Goal: Information Seeking & Learning: Learn about a topic

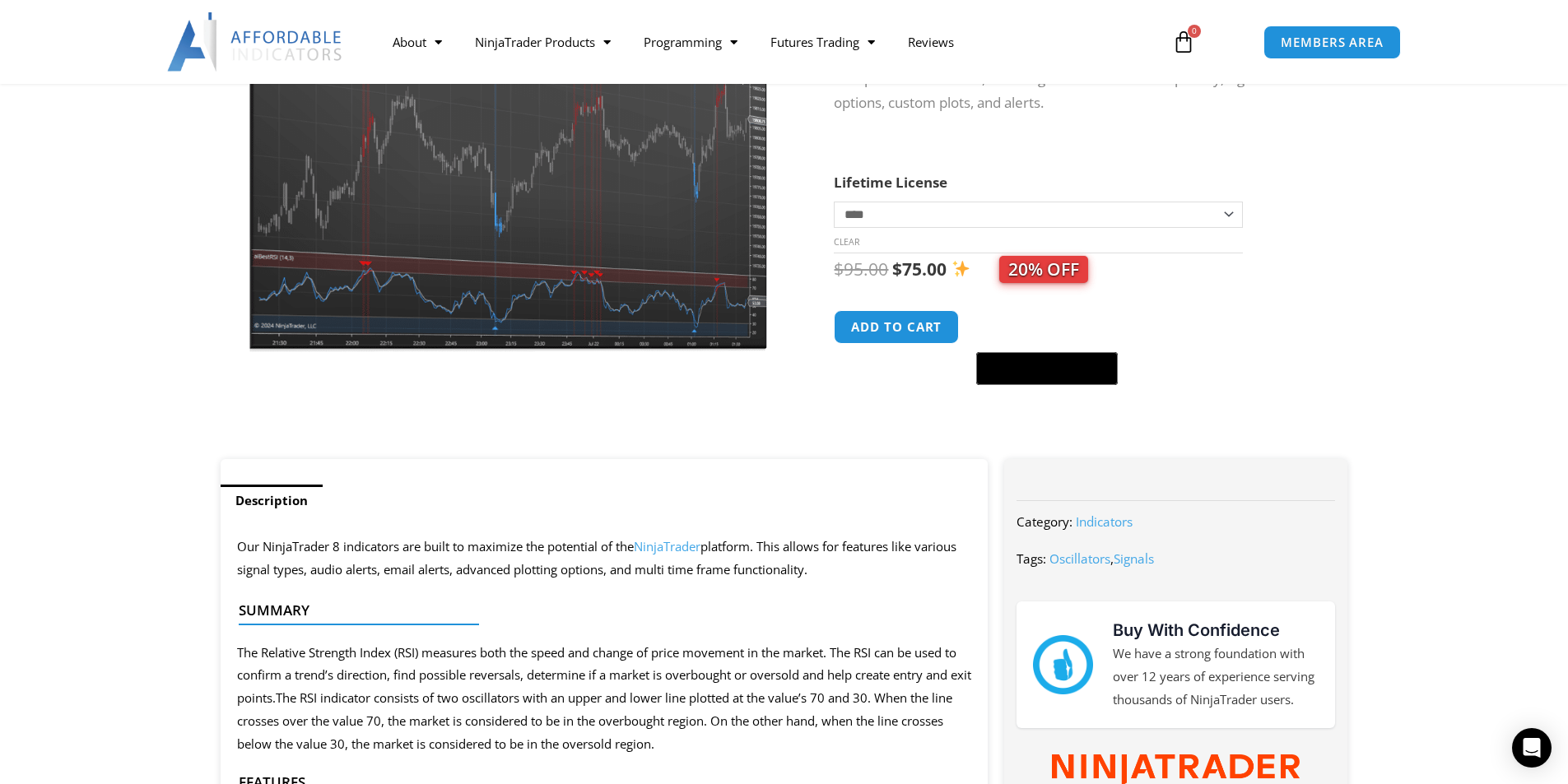
scroll to position [329, 0]
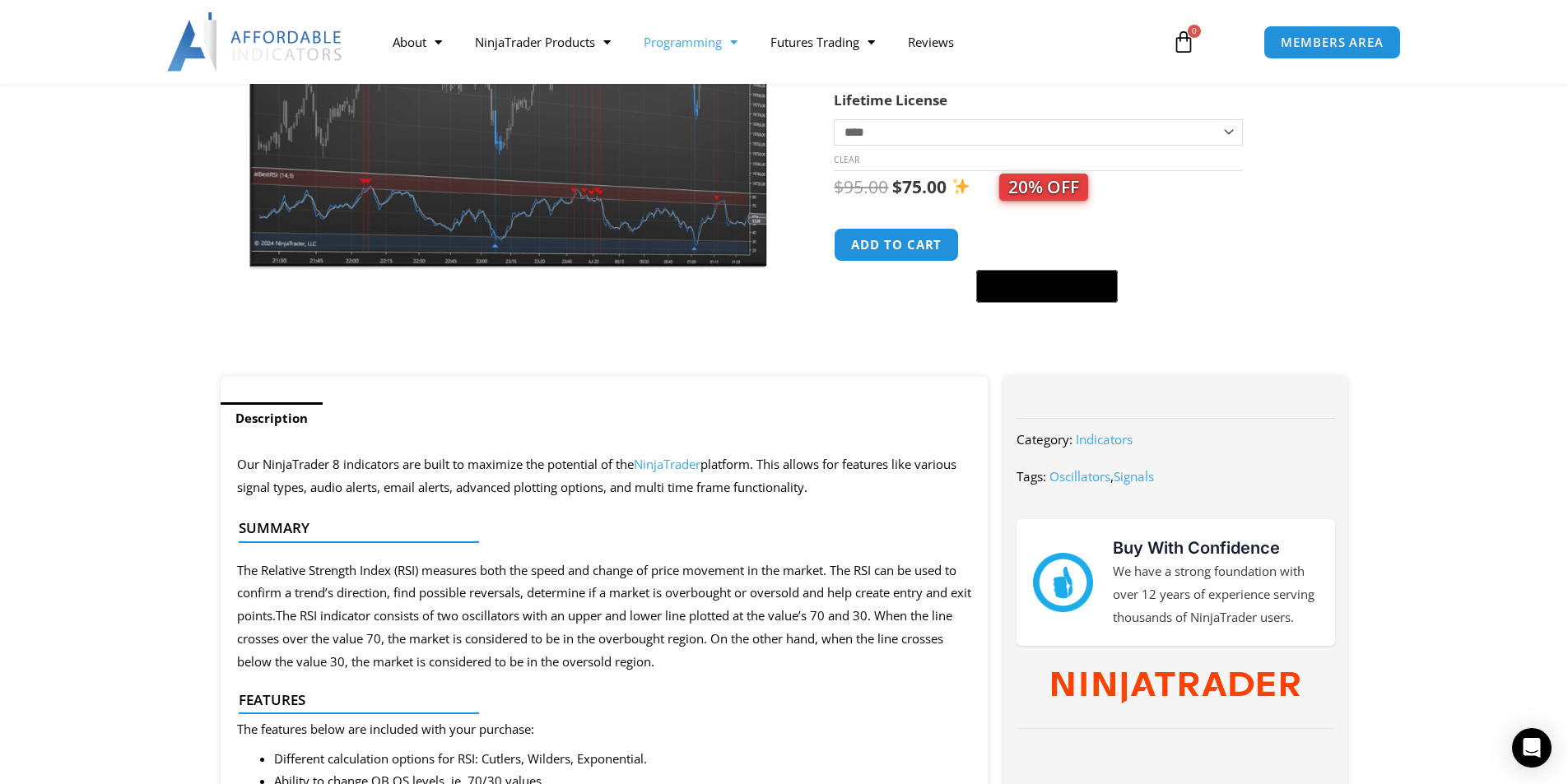
click at [687, 42] on link "Programming" at bounding box center [690, 41] width 127 height 38
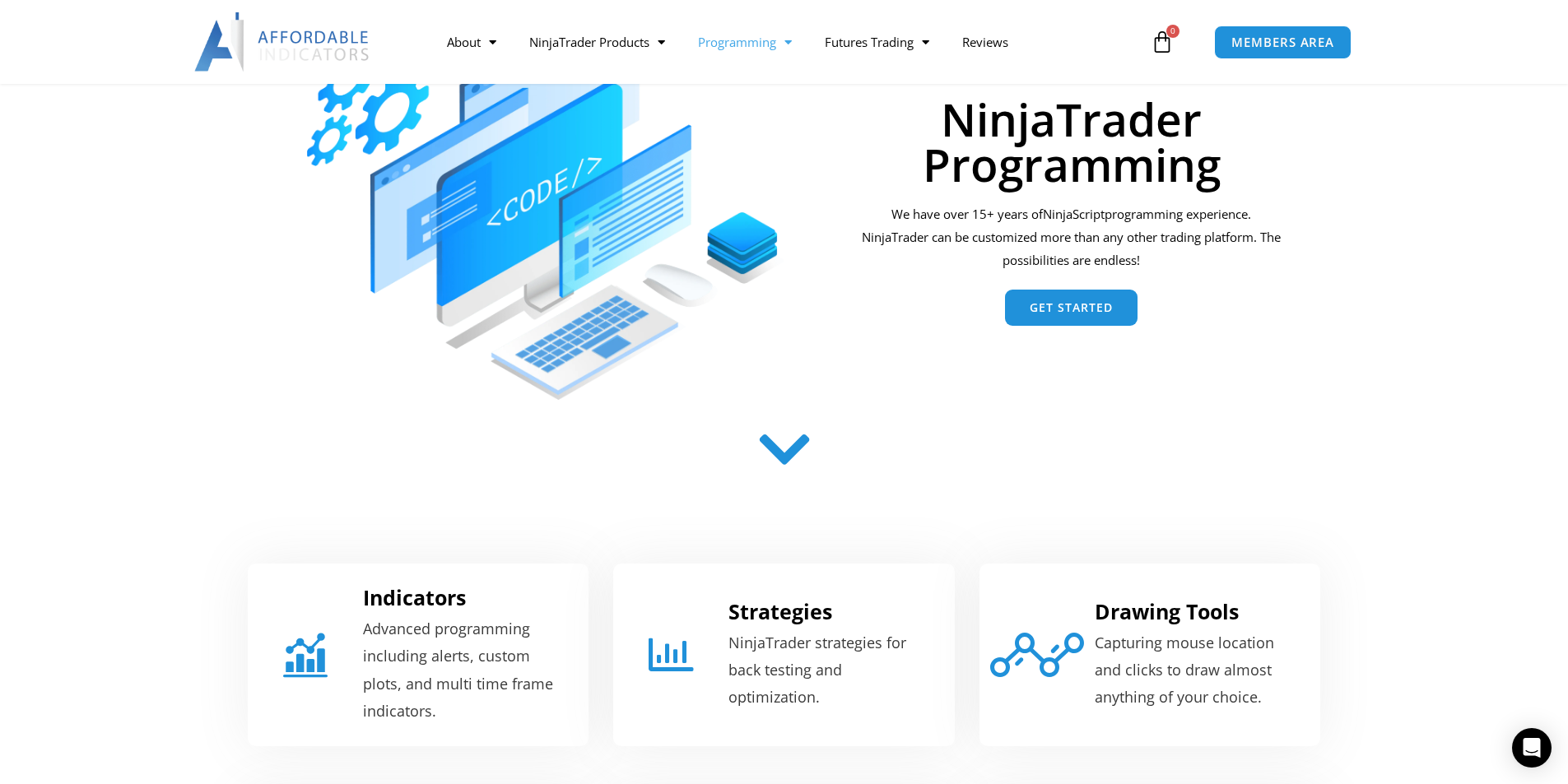
scroll to position [165, 0]
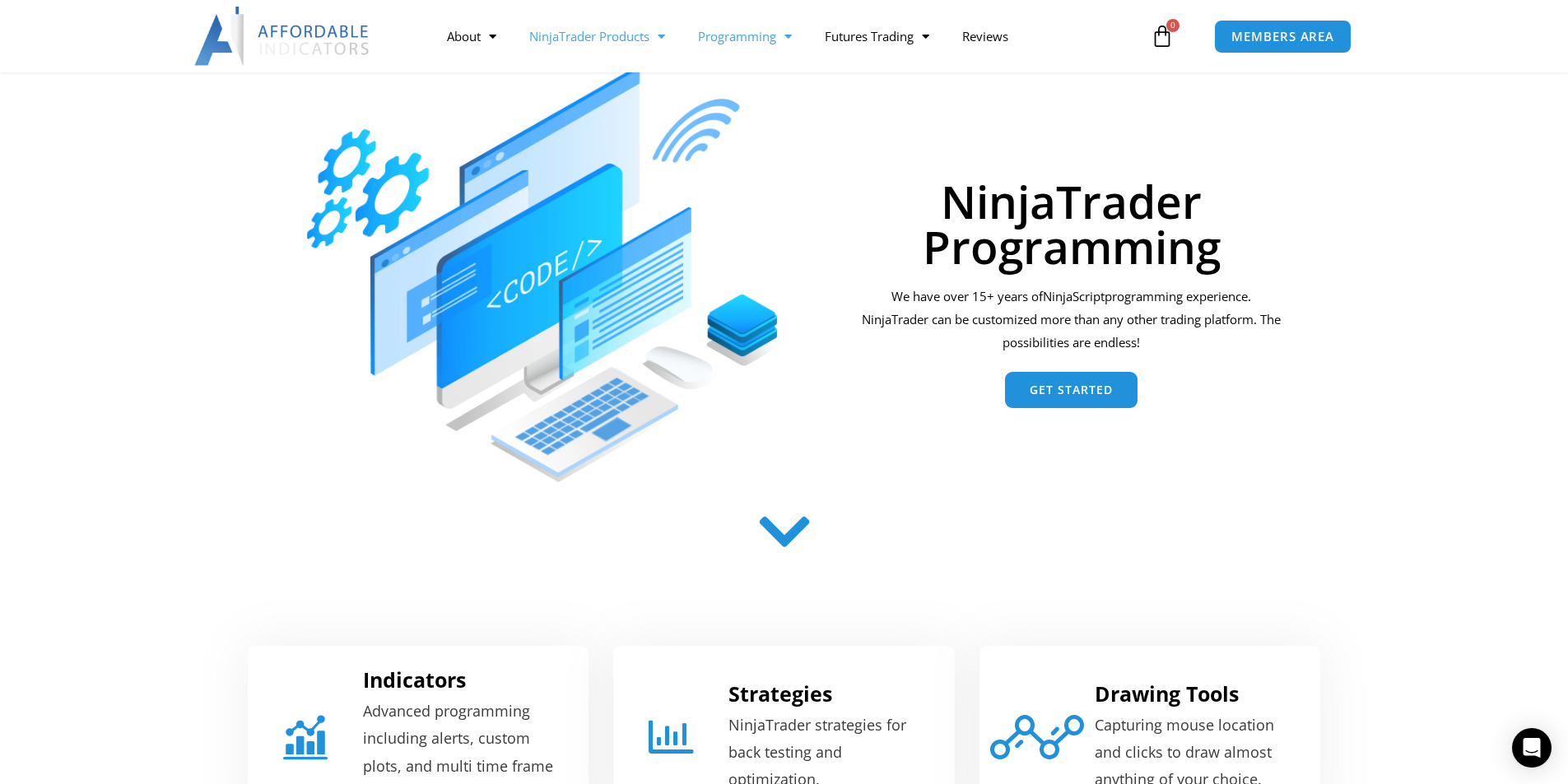
click at [628, 41] on link "NinjaTrader Products" at bounding box center [597, 36] width 169 height 38
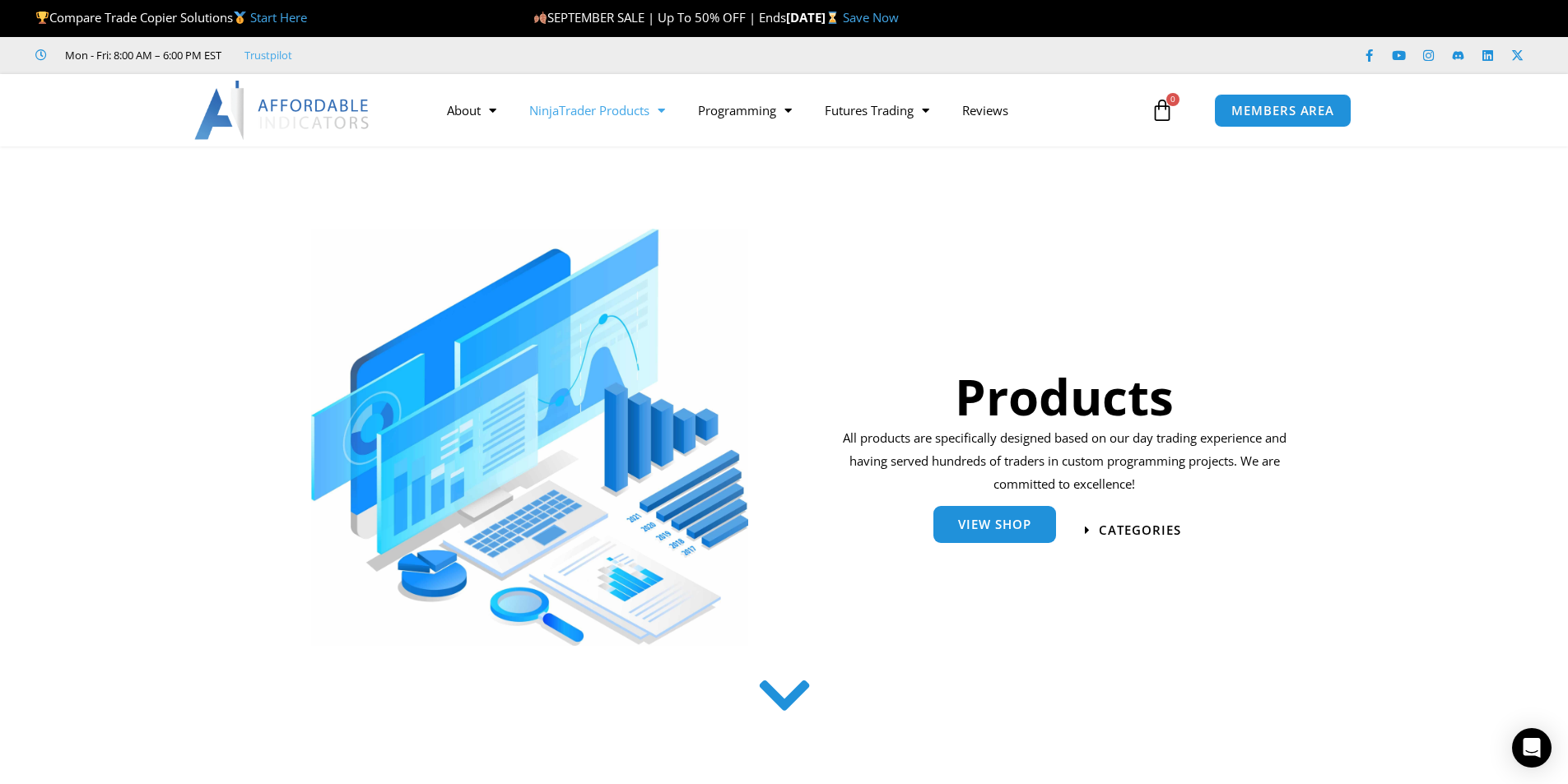
click at [965, 534] on link "View Shop" at bounding box center [995, 525] width 123 height 37
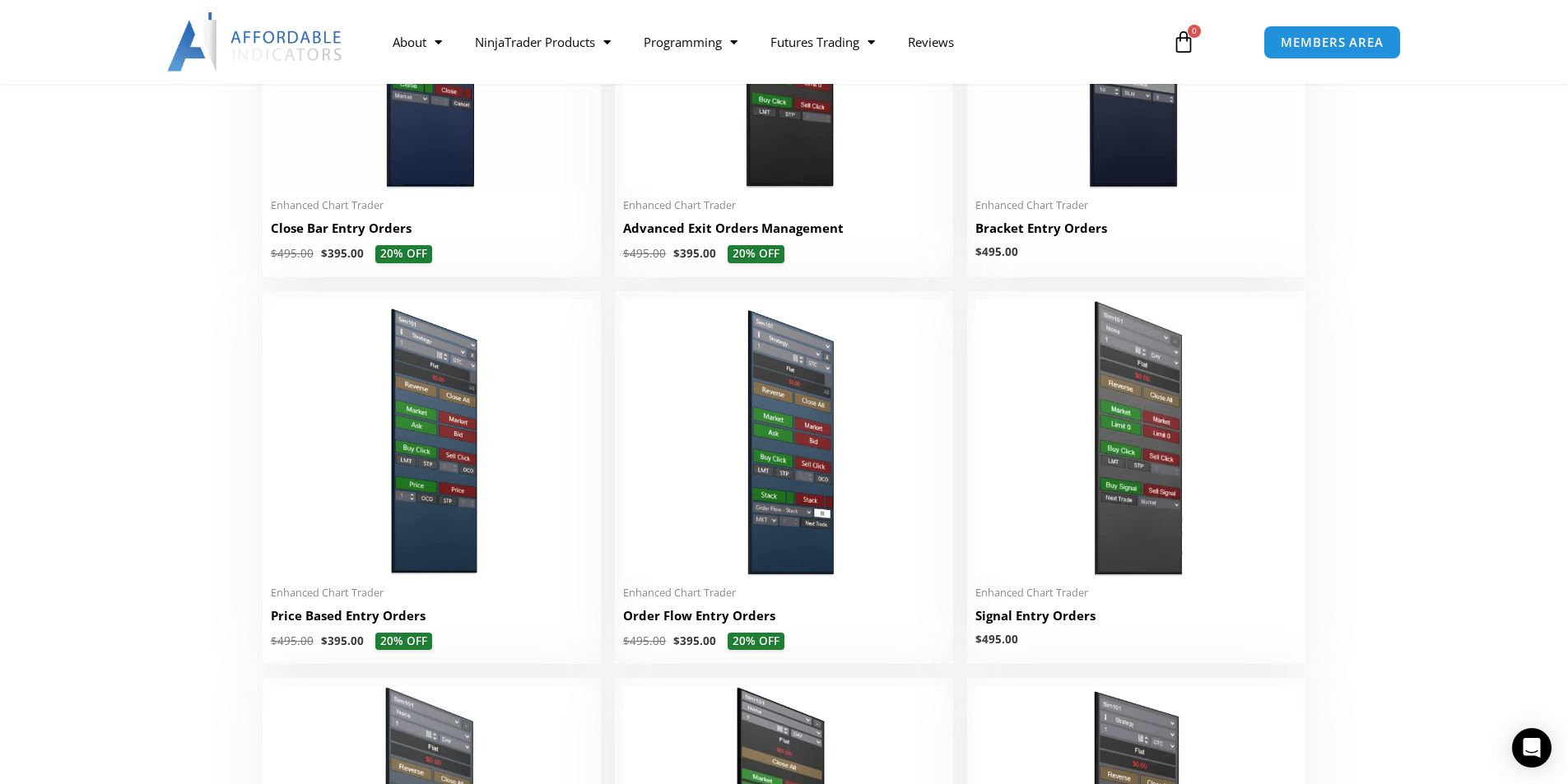
scroll to position [987, 0]
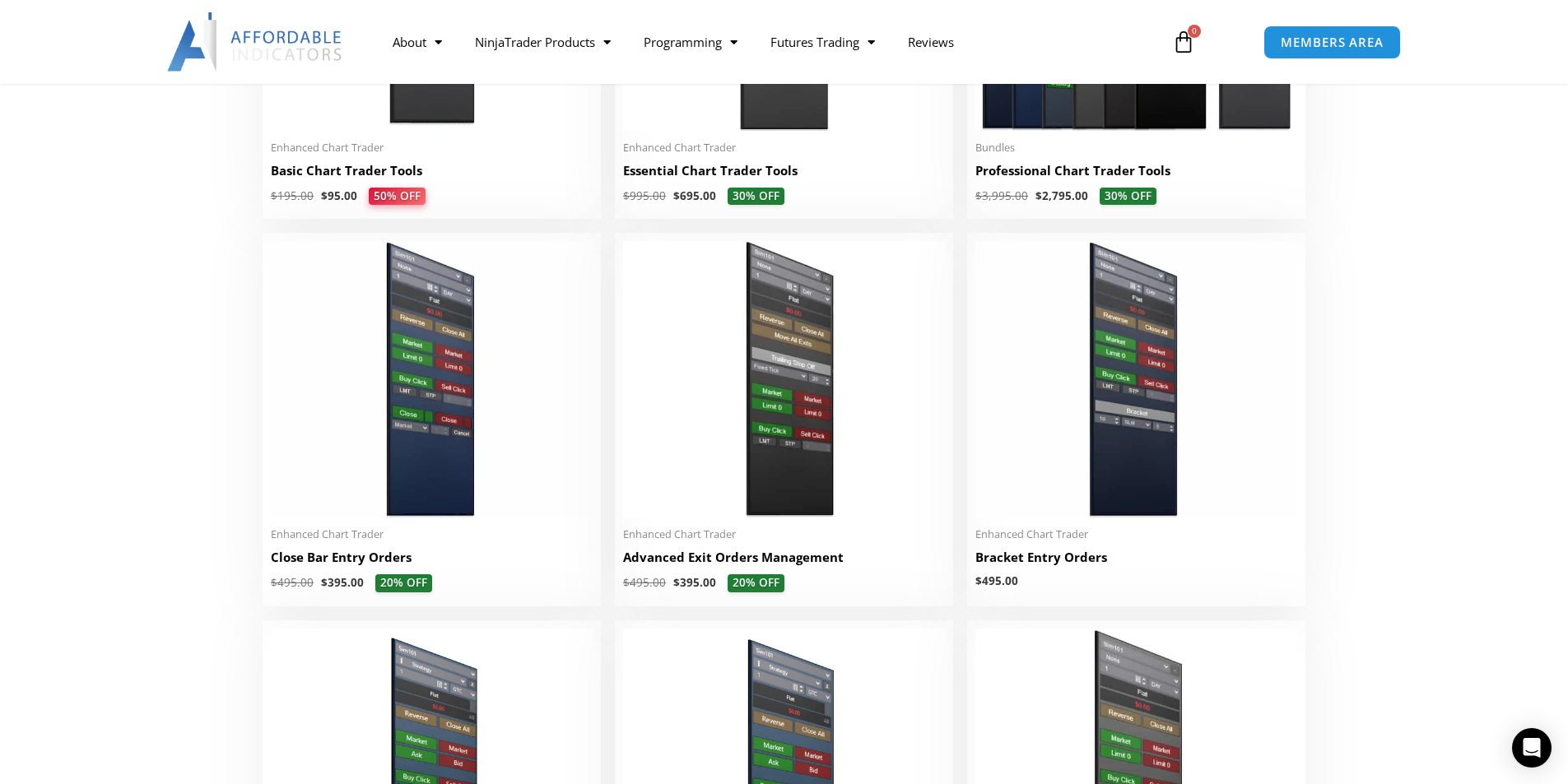
click at [820, 419] on img at bounding box center [784, 380] width 322 height 277
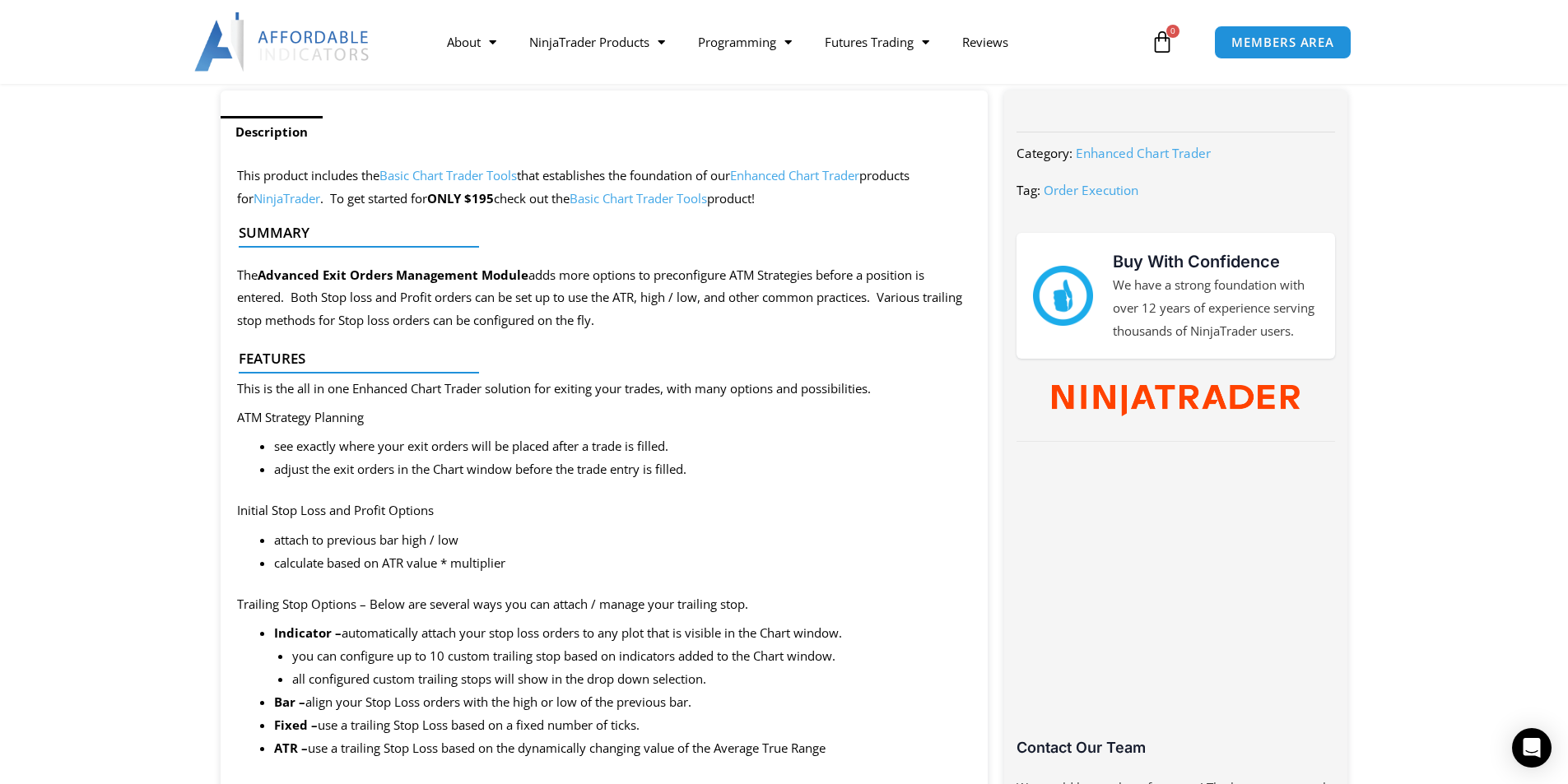
scroll to position [494, 0]
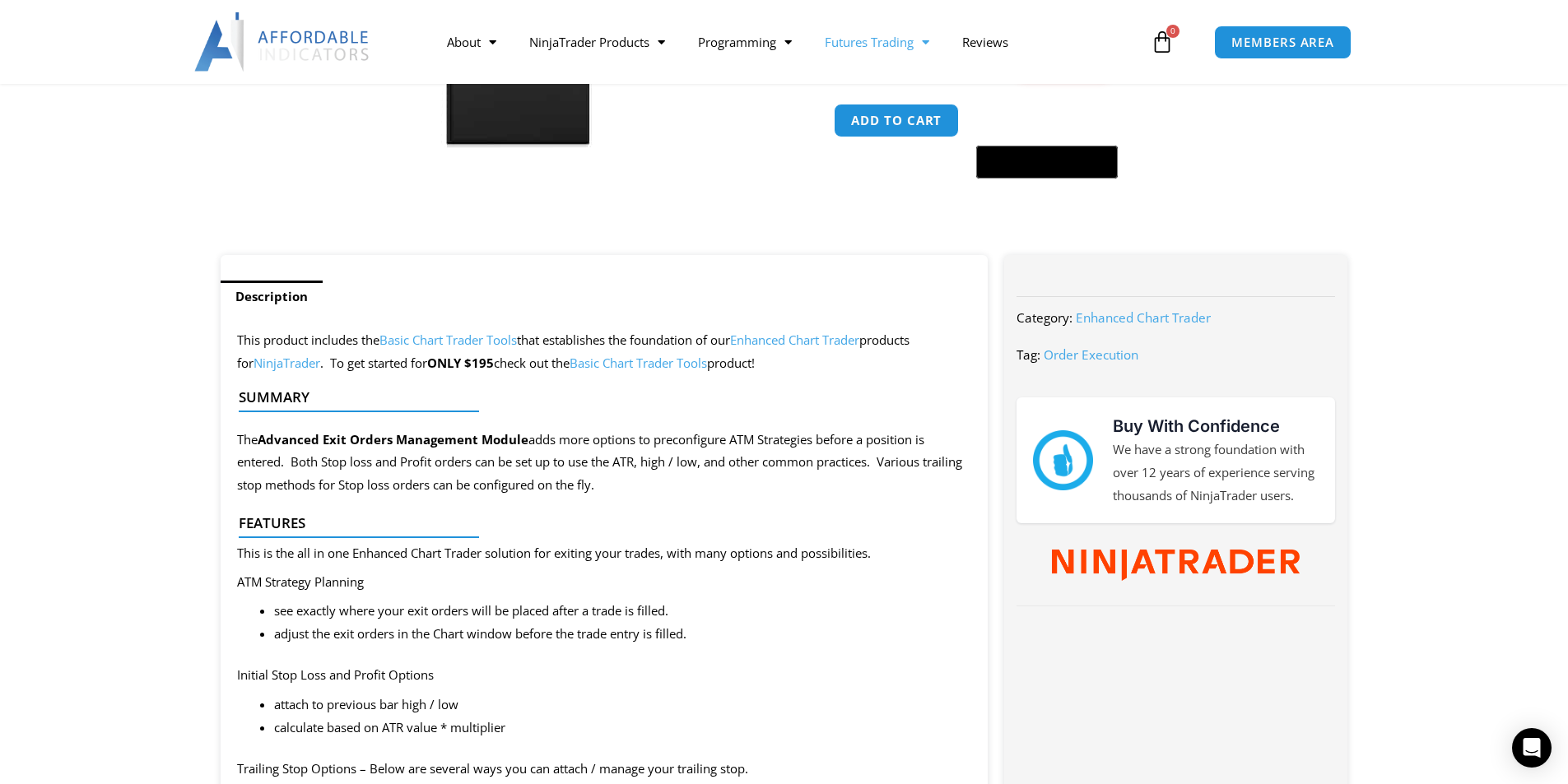
click at [874, 42] on link "Futures Trading" at bounding box center [877, 41] width 137 height 38
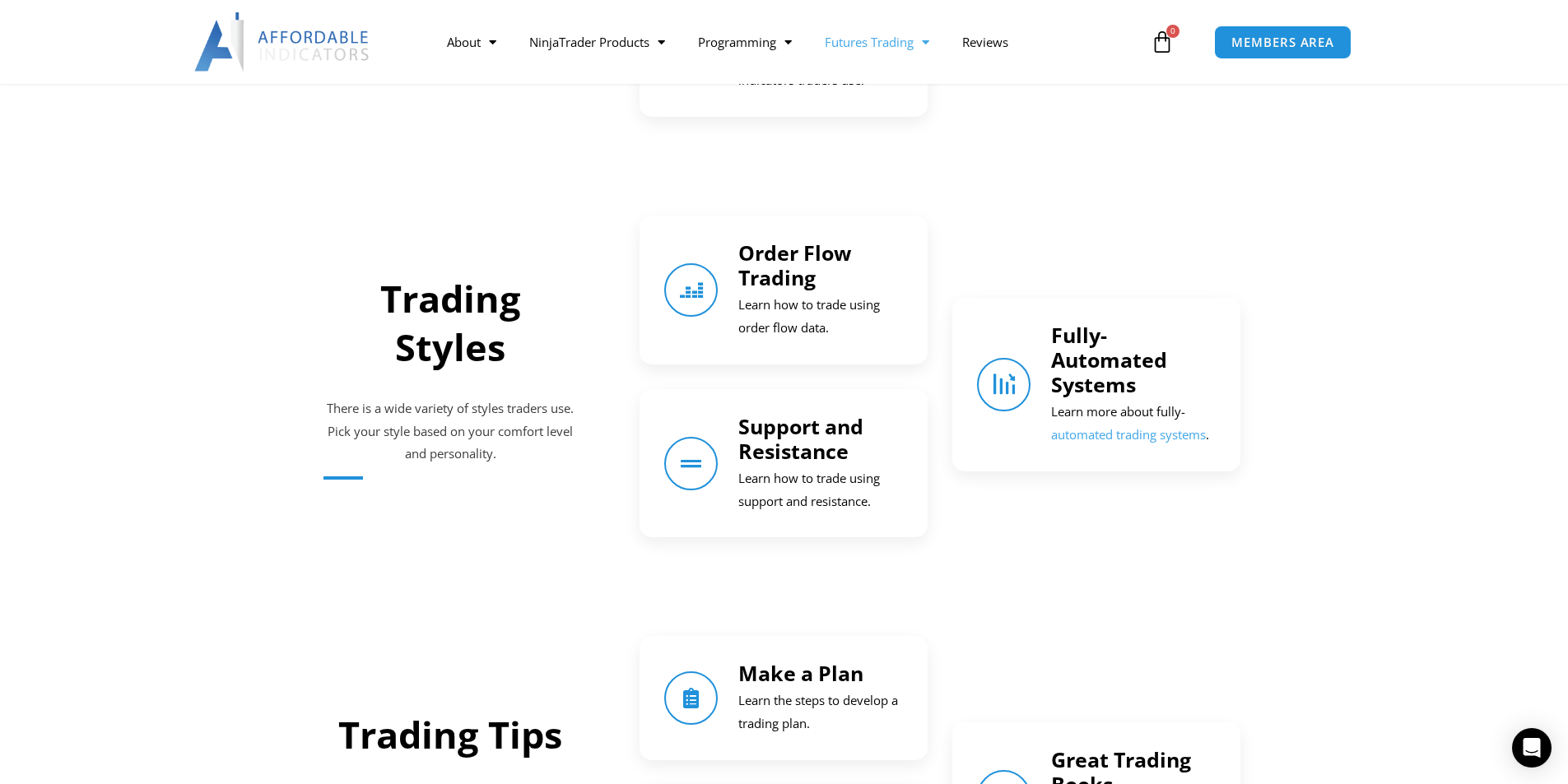
scroll to position [1481, 0]
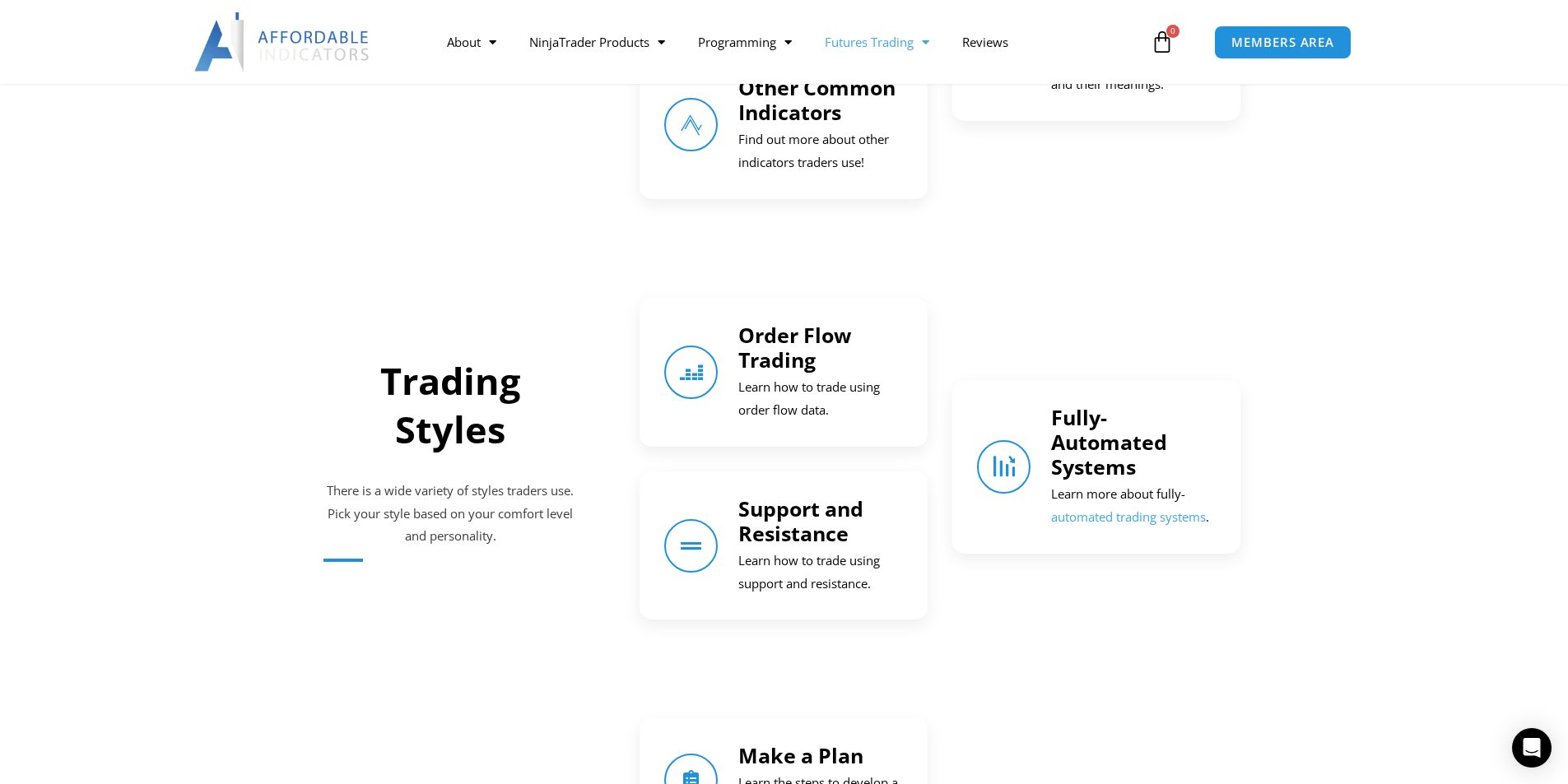
click at [1075, 460] on link "Fully-Automated Systems" at bounding box center [1109, 442] width 116 height 78
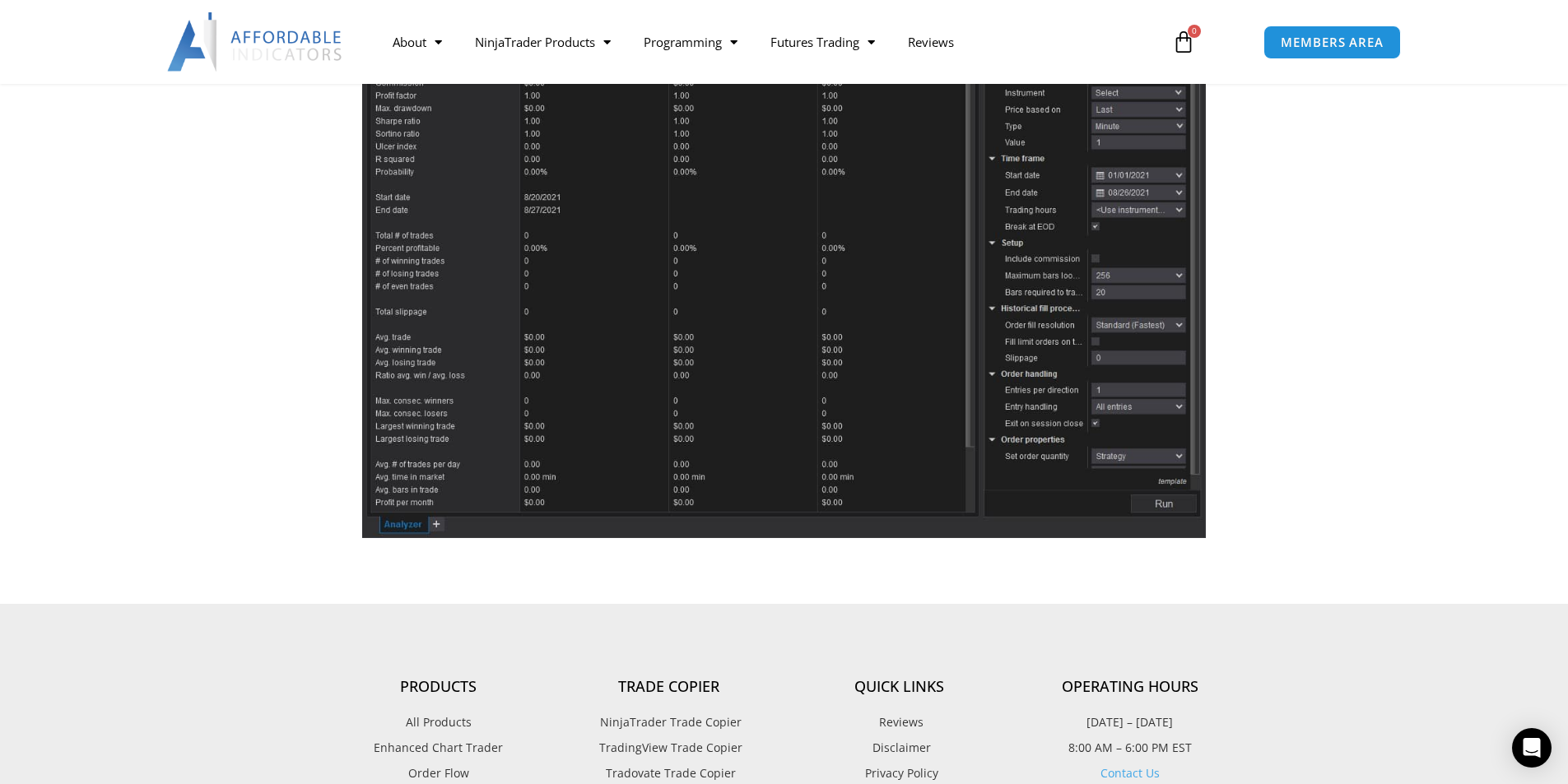
scroll to position [741, 0]
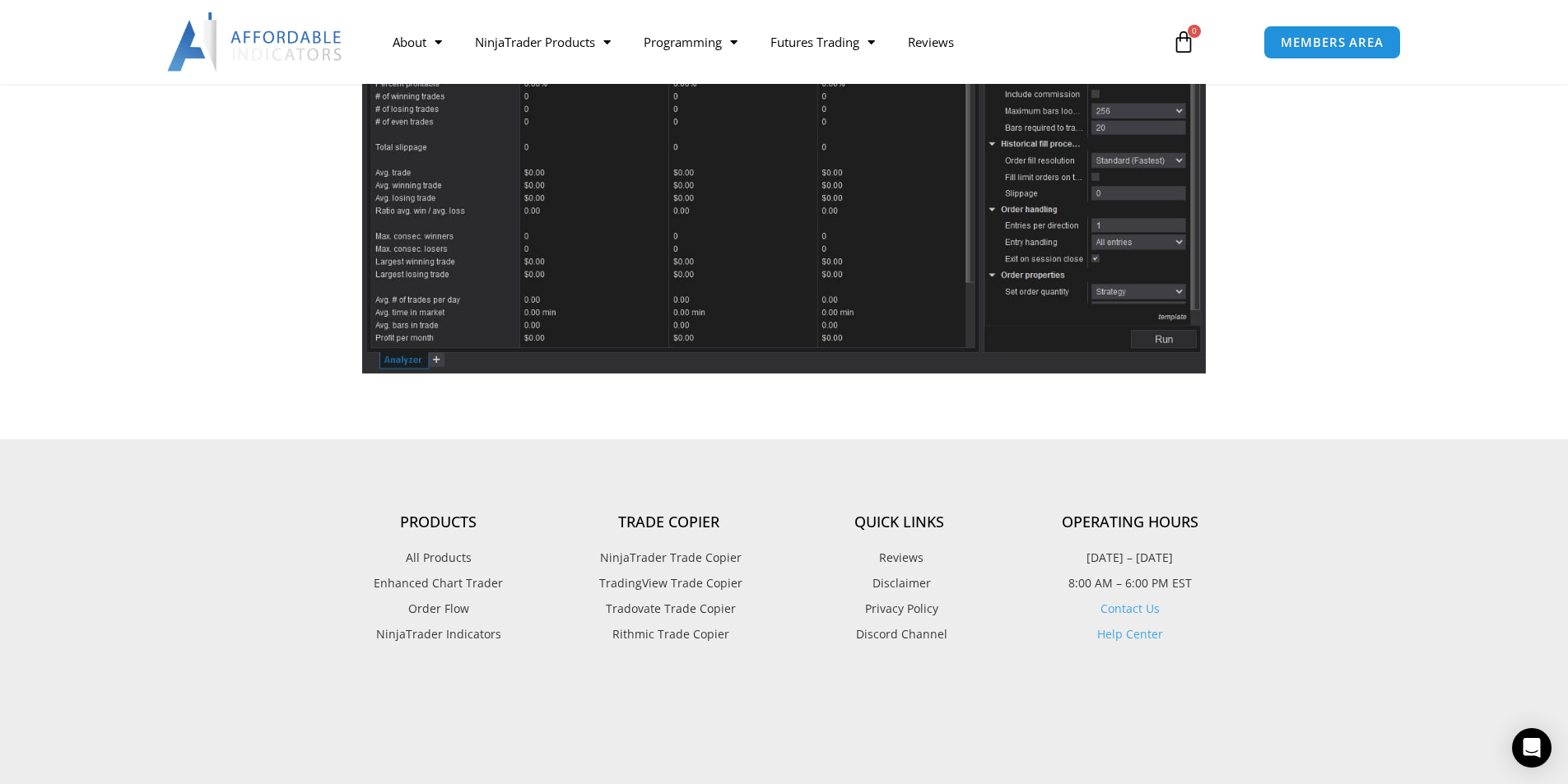
click at [447, 583] on span "Enhanced Chart Trader" at bounding box center [439, 584] width 130 height 22
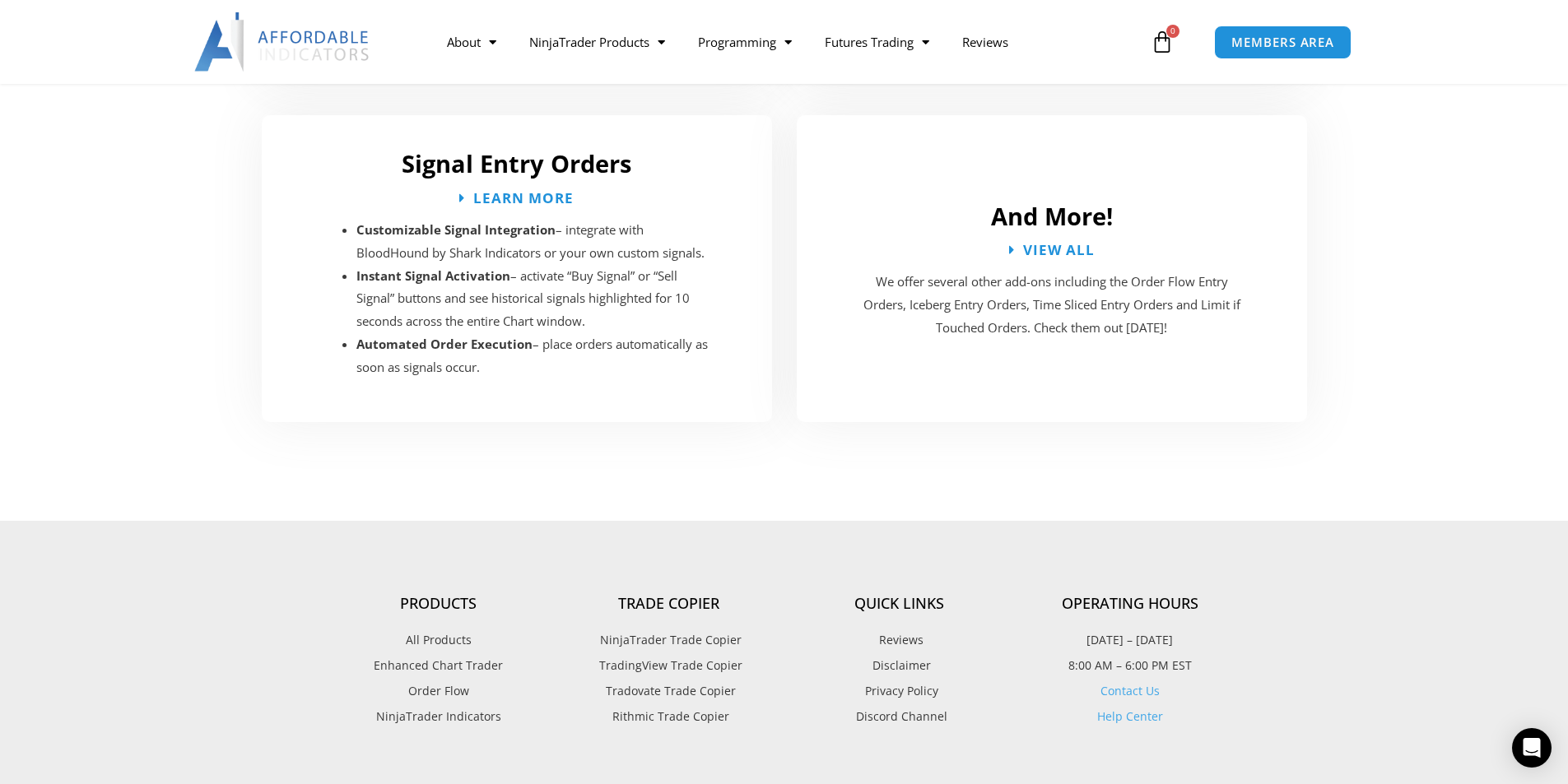
scroll to position [3291, 0]
